Goal: Task Accomplishment & Management: Complete application form

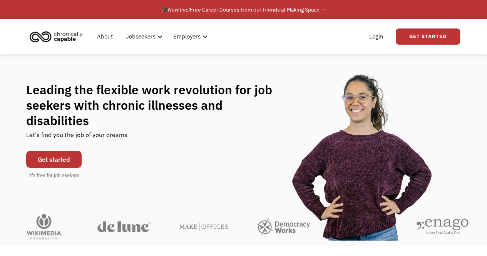
click at [57, 151] on link "Get started" at bounding box center [53, 159] width 55 height 17
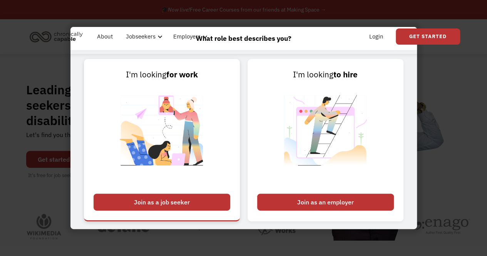
click at [191, 200] on div "Join as a job seeker" at bounding box center [162, 202] width 137 height 17
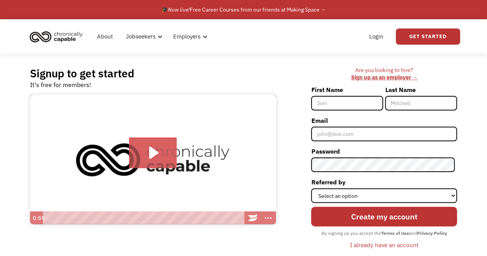
click at [346, 102] on input "First Name" at bounding box center [347, 103] width 72 height 15
type input "[PERSON_NAME]"
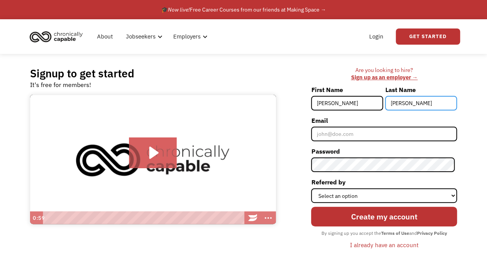
click at [418, 104] on input "Lindler" at bounding box center [421, 103] width 72 height 15
type input "L"
type input "[PERSON_NAME]"
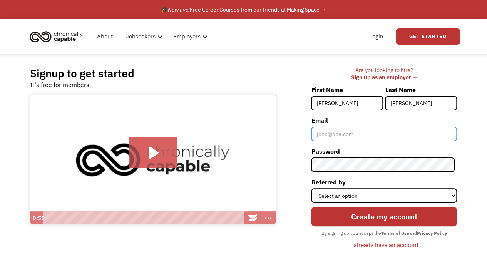
click at [420, 131] on input "Email" at bounding box center [384, 134] width 146 height 15
type input "[EMAIL_ADDRESS][DOMAIN_NAME]"
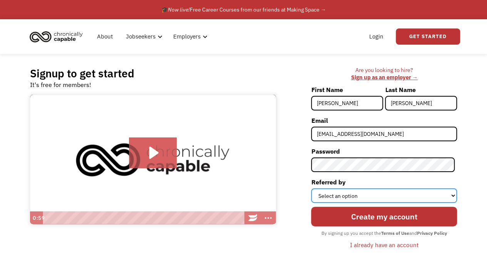
click at [336, 194] on select "Select an option Instagram Facebook Twitter Search Engine News Article Word of …" at bounding box center [384, 195] width 146 height 15
select select "Search Engine"
click at [313, 188] on select "Select an option Instagram Facebook Twitter Search Engine News Article Word of …" at bounding box center [384, 195] width 146 height 15
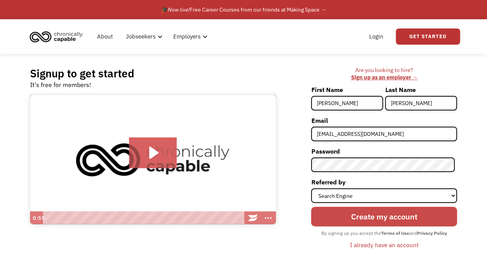
click at [351, 216] on input "Create my account" at bounding box center [384, 217] width 146 height 20
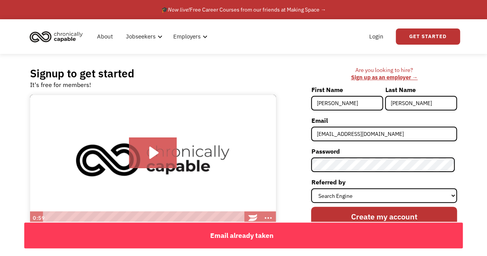
click at [469, 208] on div "Signup to get started It's free for members! Click for sound @keyframes VOLUME_…" at bounding box center [243, 162] width 487 height 216
click at [440, 231] on div "Email already taken" at bounding box center [241, 235] width 434 height 12
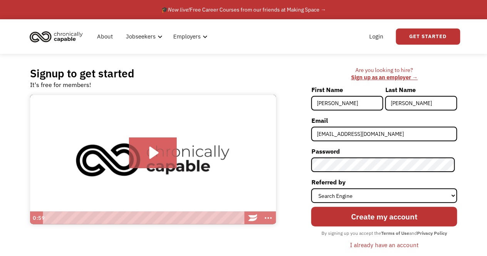
click at [404, 243] on div "I already have an account" at bounding box center [384, 244] width 68 height 9
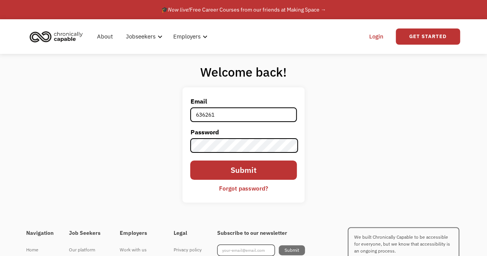
click at [252, 112] on input "636261" at bounding box center [243, 114] width 106 height 15
type input "6"
type input "kristinadlwilliams@gmail.com"
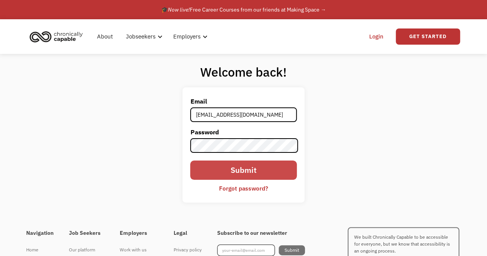
click at [243, 168] on input "Submit" at bounding box center [243, 170] width 106 height 20
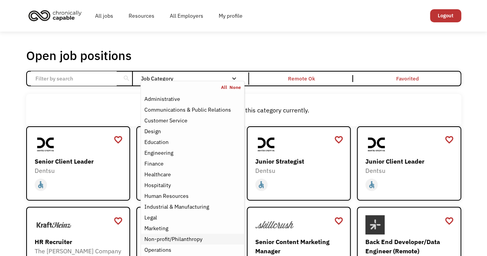
click at [187, 243] on div "Non-profit/Philanthropy" at bounding box center [173, 238] width 58 height 9
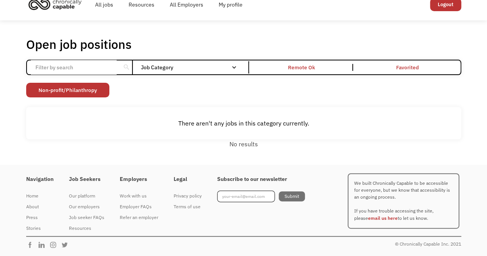
scroll to position [11, 0]
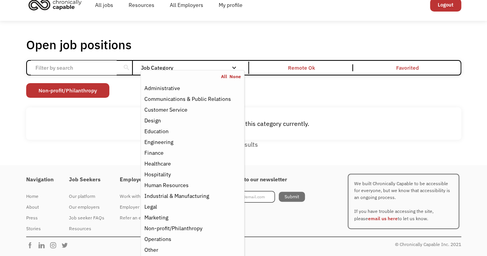
click at [225, 76] on link "All" at bounding box center [225, 77] width 8 height 6
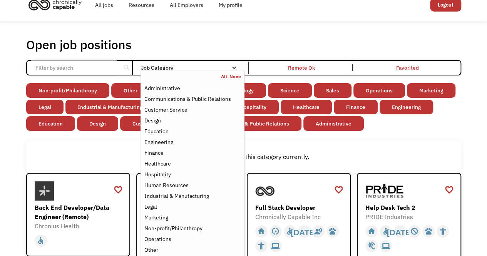
click at [386, 125] on div "Non-profit/Philanthropy Other Transportation Technology Science Sales Operation…" at bounding box center [243, 108] width 435 height 50
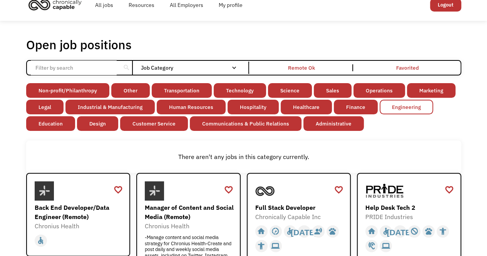
click at [409, 108] on link "Engineering" at bounding box center [405, 107] width 53 height 15
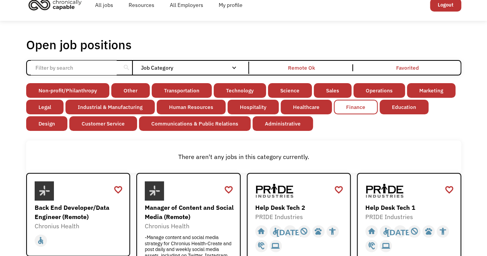
click at [363, 111] on link "Finance" at bounding box center [356, 107] width 44 height 15
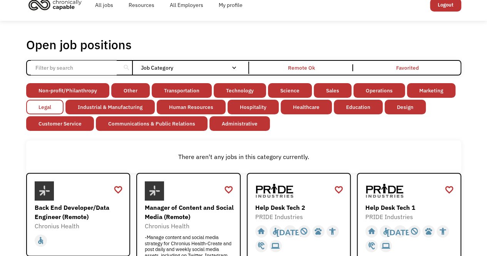
click at [51, 107] on link "Legal" at bounding box center [44, 107] width 37 height 15
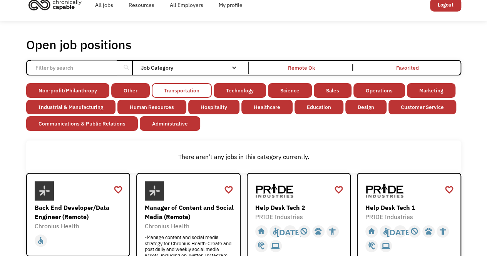
click at [176, 88] on link "Transportation" at bounding box center [182, 90] width 60 height 15
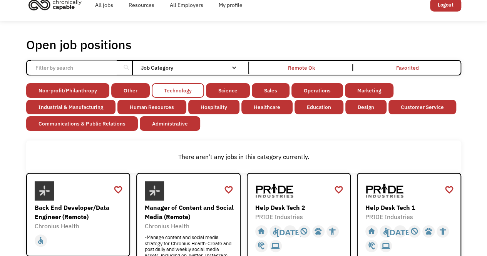
click at [185, 90] on link "Technology" at bounding box center [178, 90] width 52 height 15
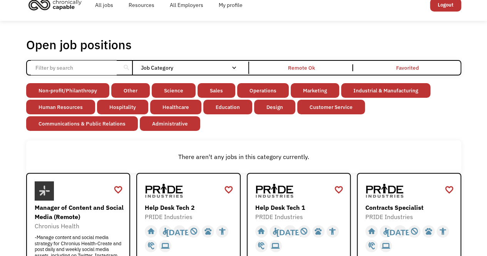
click at [185, 90] on link "Science" at bounding box center [174, 90] width 44 height 15
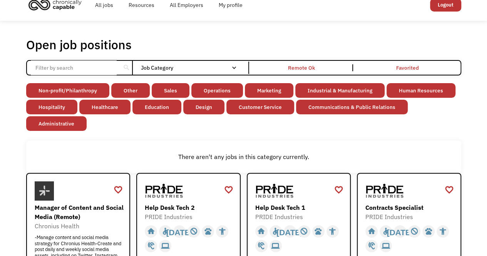
click at [185, 90] on link "Sales" at bounding box center [171, 90] width 38 height 15
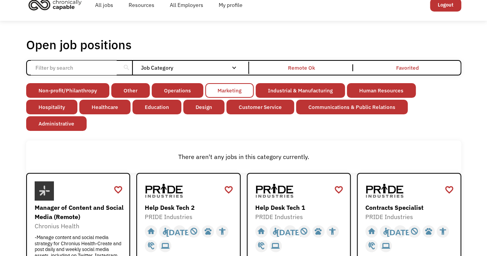
click at [229, 88] on link "Marketing" at bounding box center [229, 90] width 48 height 15
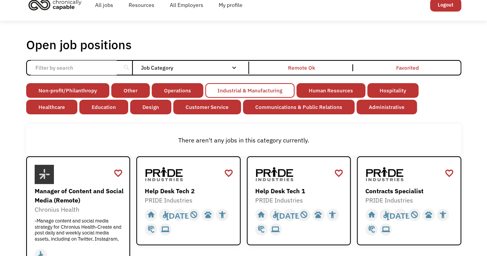
click at [229, 88] on link "Industrial & Manufacturing" at bounding box center [249, 90] width 89 height 15
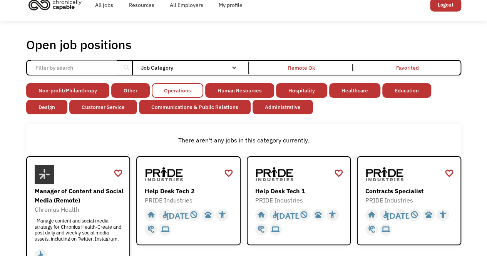
click at [167, 92] on link "Operations" at bounding box center [178, 90] width 52 height 15
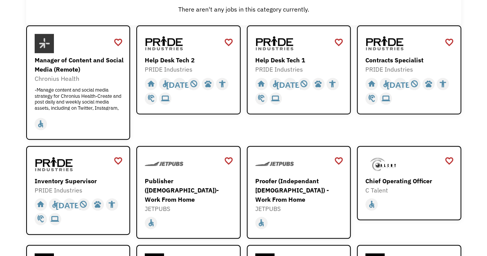
scroll to position [131, 0]
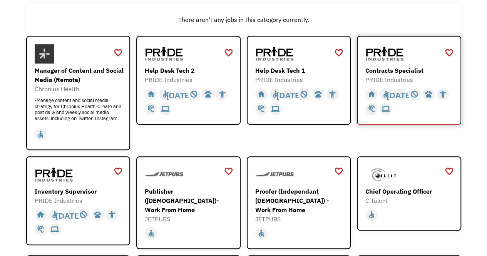
click at [387, 70] on div "Contracts Specialist" at bounding box center [409, 70] width 89 height 9
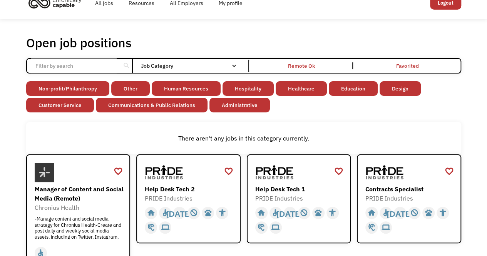
scroll to position [0, 0]
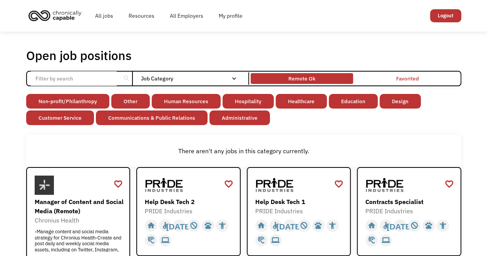
click at [298, 79] on div "Remote Ok" at bounding box center [301, 78] width 27 height 9
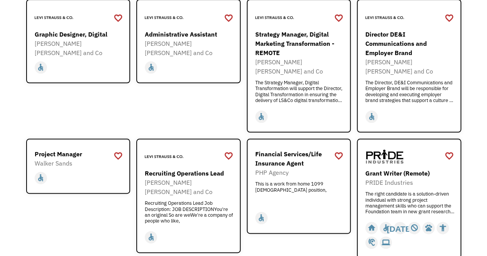
scroll to position [392, 0]
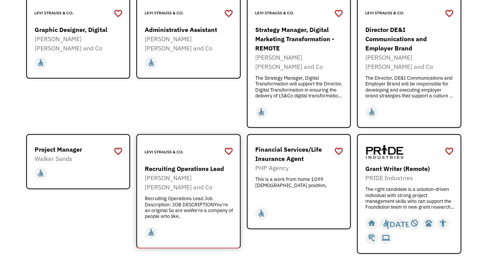
click at [205, 164] on div "Recruiting Operations Lead" at bounding box center [189, 168] width 89 height 9
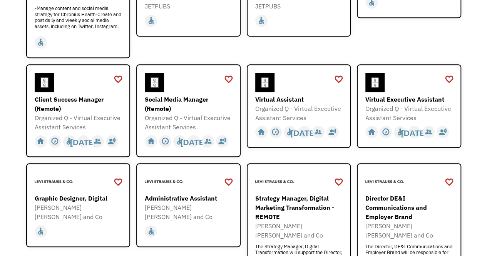
scroll to position [226, 0]
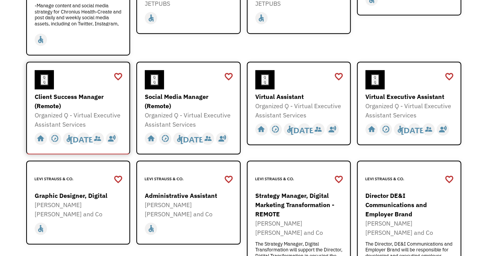
click at [61, 100] on div "Client Success Manager (Remote)" at bounding box center [79, 101] width 89 height 18
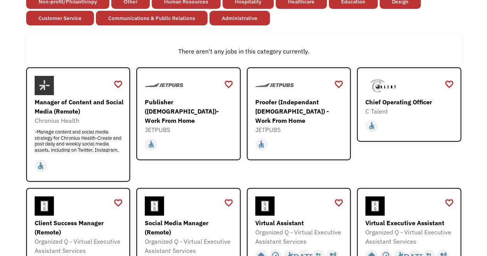
scroll to position [102, 0]
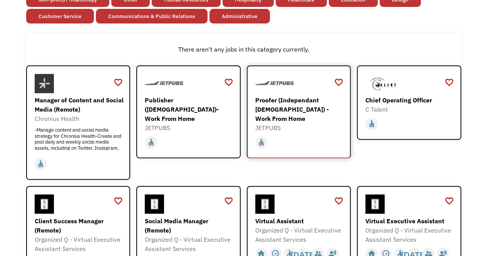
click at [299, 104] on div "Proofer (Independant [DEMOGRAPHIC_DATA]) - Work From Home" at bounding box center [299, 109] width 89 height 28
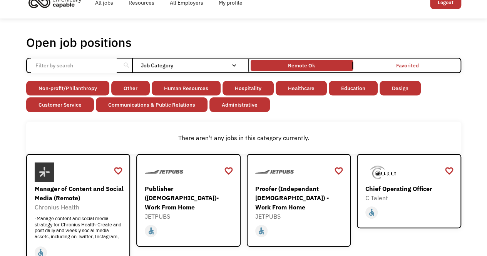
scroll to position [0, 0]
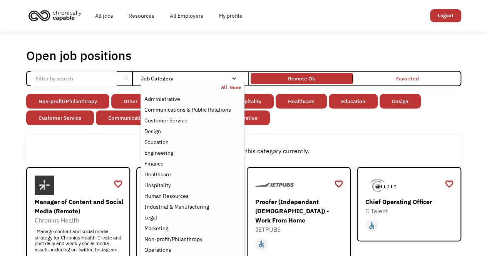
click at [225, 88] on link "All" at bounding box center [225, 87] width 8 height 6
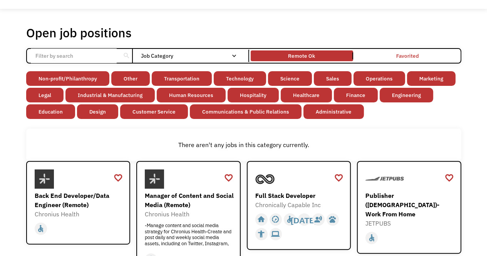
scroll to position [29, 0]
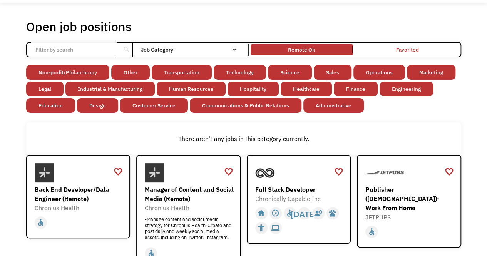
click at [103, 48] on input "Email Form" at bounding box center [74, 49] width 86 height 15
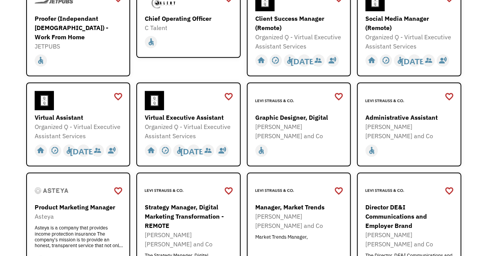
scroll to position [545, 0]
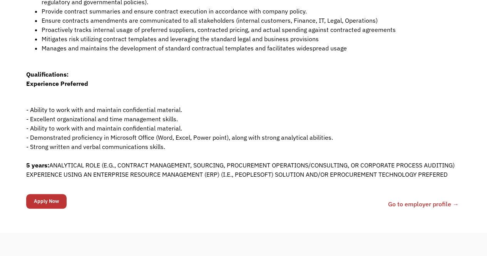
scroll to position [283, 0]
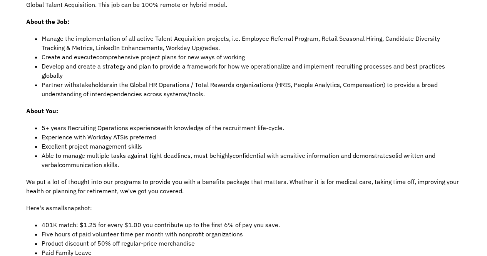
scroll to position [322, 0]
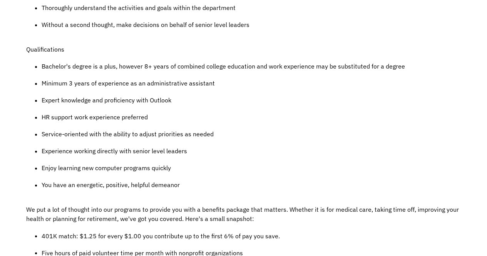
scroll to position [507, 0]
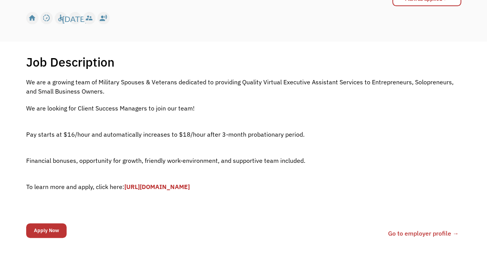
scroll to position [130, 0]
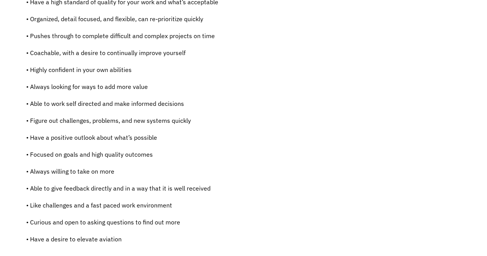
scroll to position [685, 0]
